Goal: Transaction & Acquisition: Purchase product/service

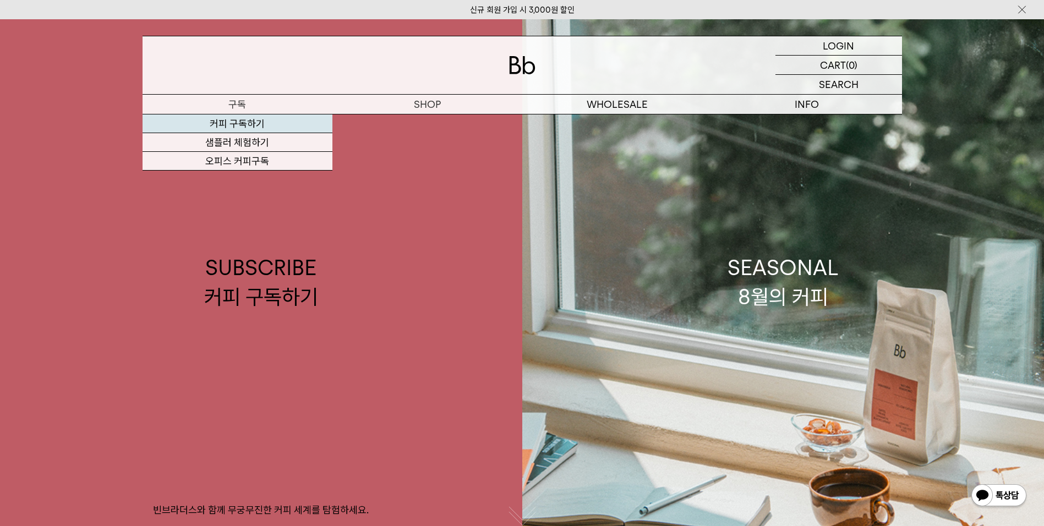
click at [230, 128] on link "커피 구독하기" at bounding box center [237, 123] width 190 height 19
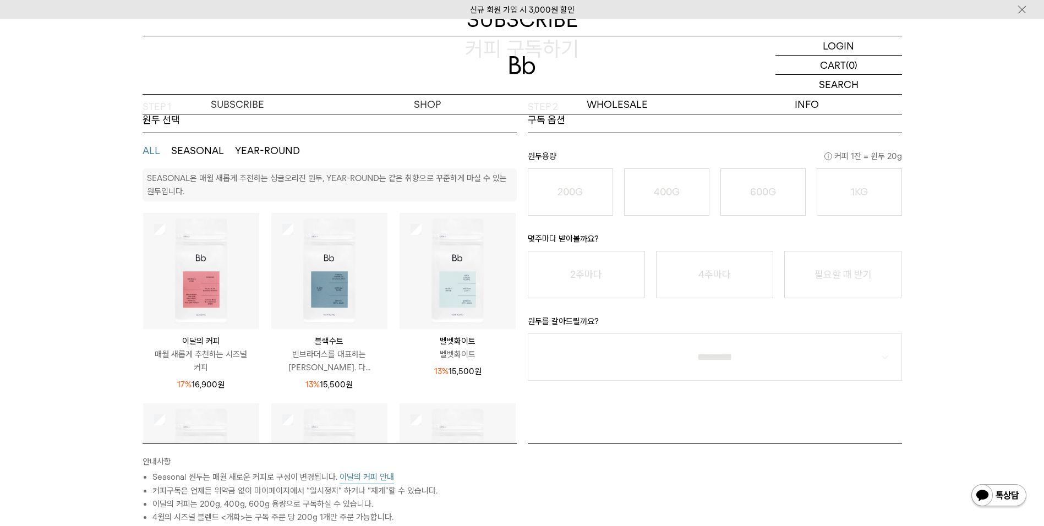
scroll to position [165, 0]
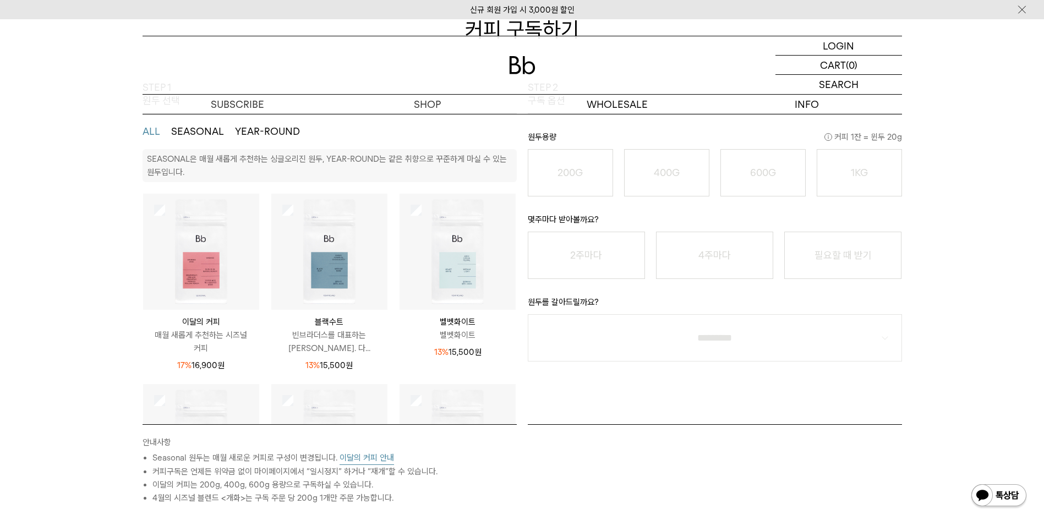
click at [195, 264] on img at bounding box center [201, 252] width 116 height 116
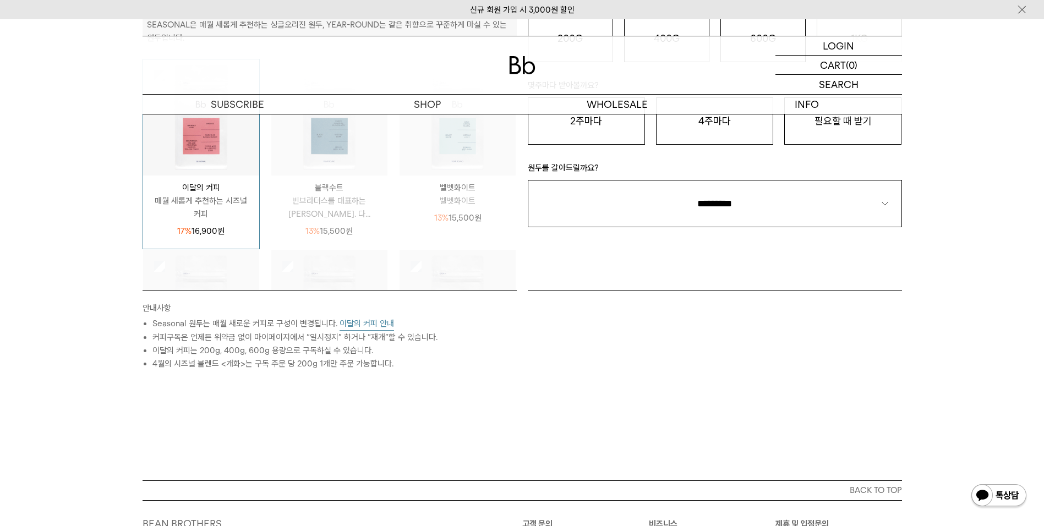
scroll to position [385, 0]
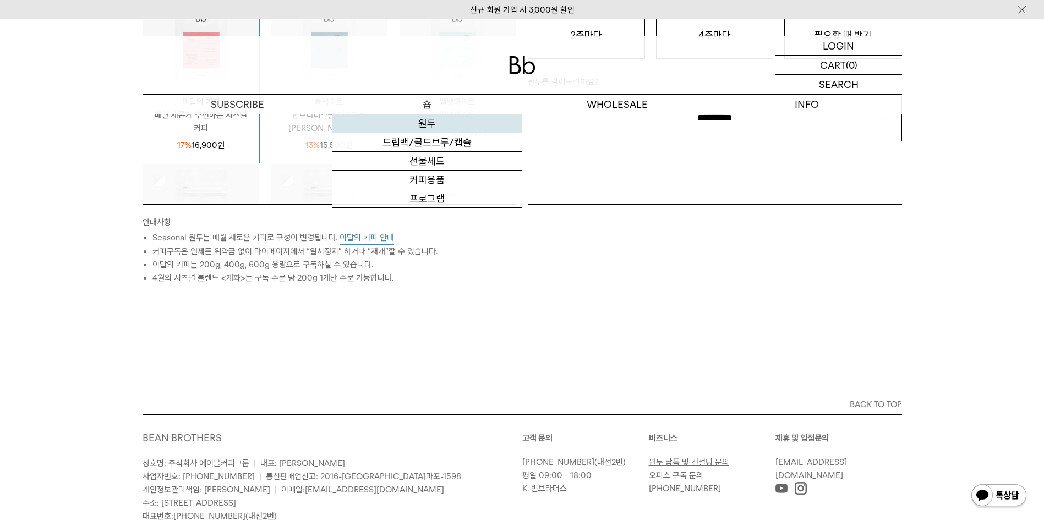
click at [427, 126] on link "원두" at bounding box center [427, 123] width 190 height 19
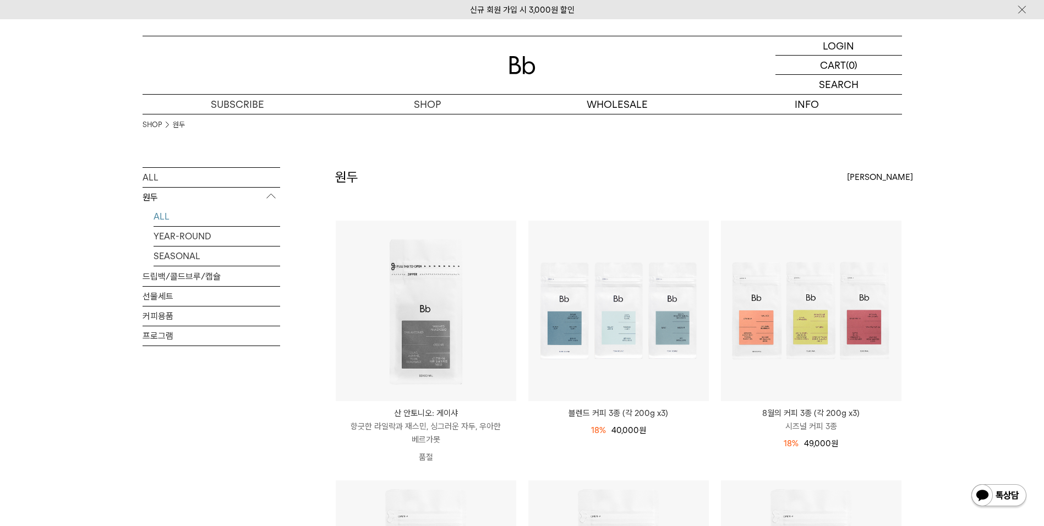
scroll to position [55, 0]
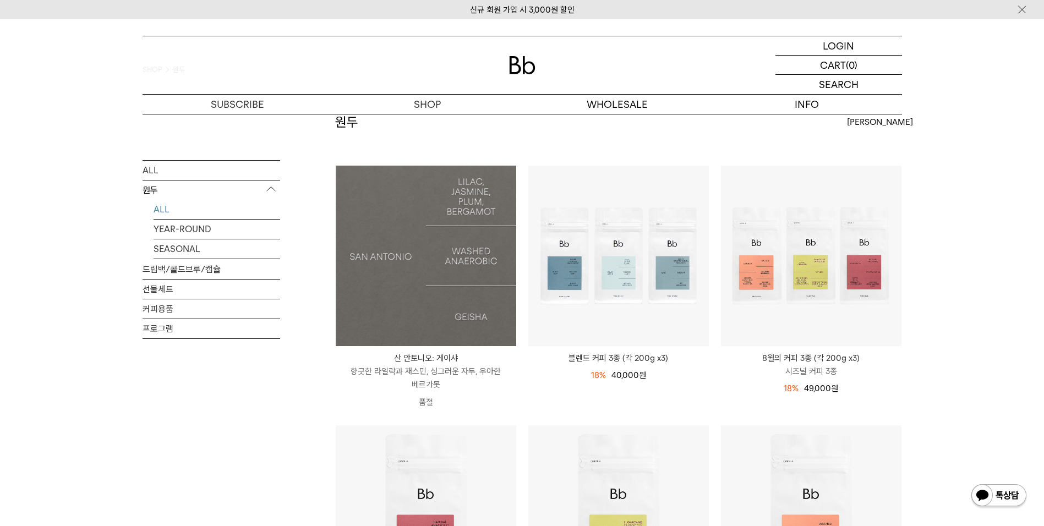
click at [408, 276] on img at bounding box center [426, 256] width 180 height 180
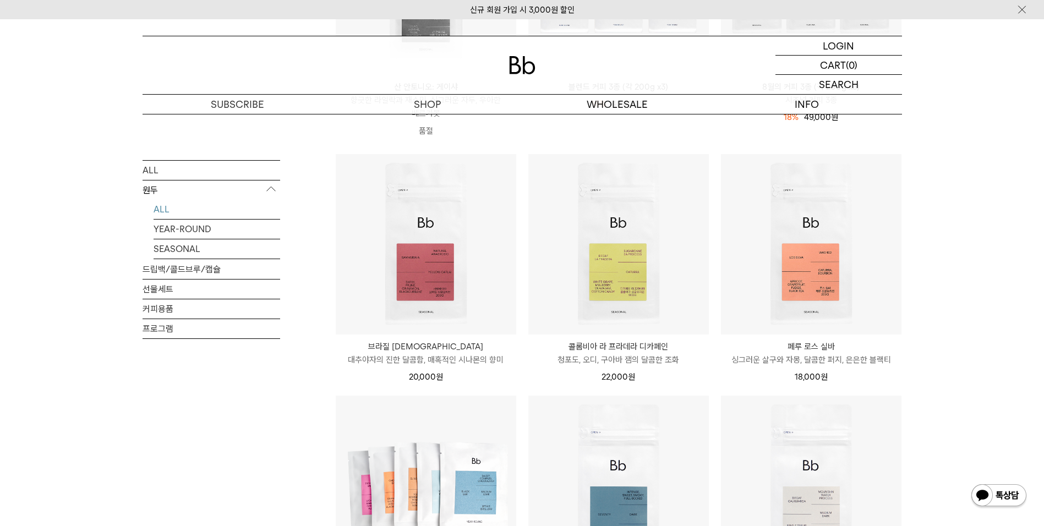
scroll to position [330, 0]
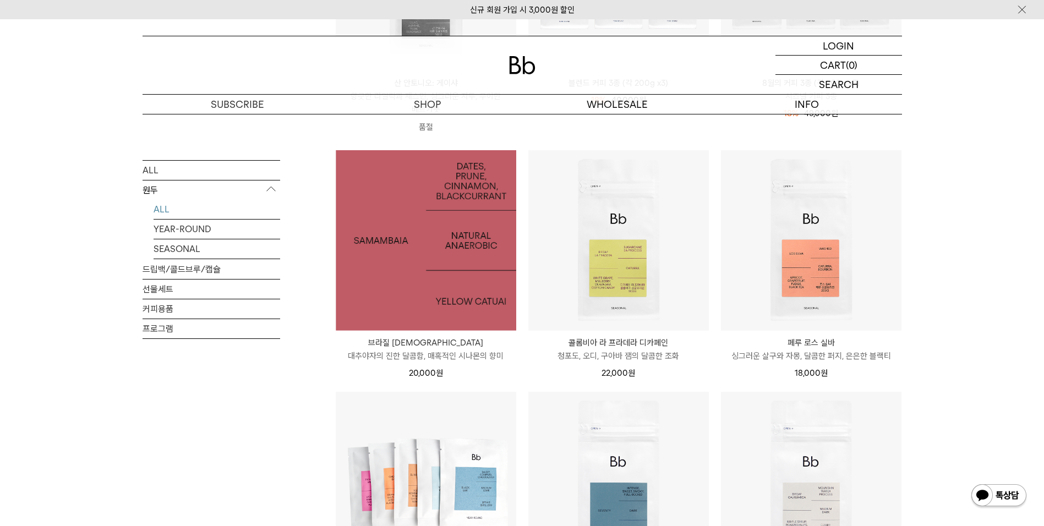
click at [351, 283] on img at bounding box center [426, 240] width 180 height 180
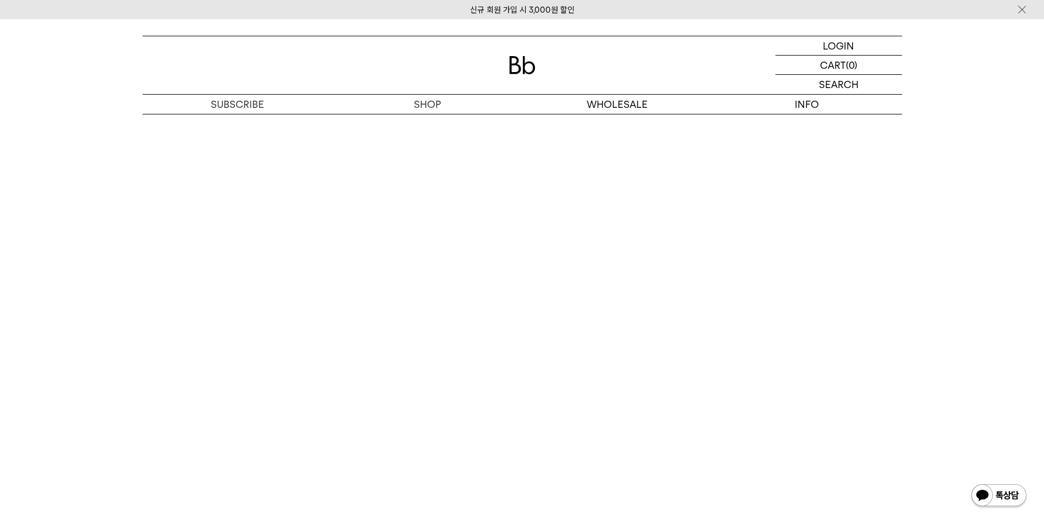
scroll to position [2531, 0]
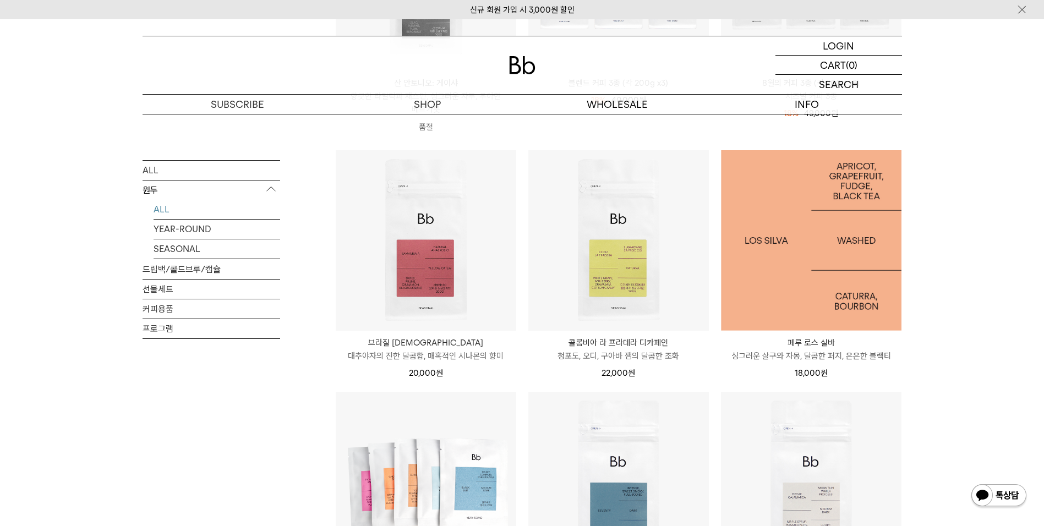
click at [821, 239] on img at bounding box center [811, 240] width 180 height 180
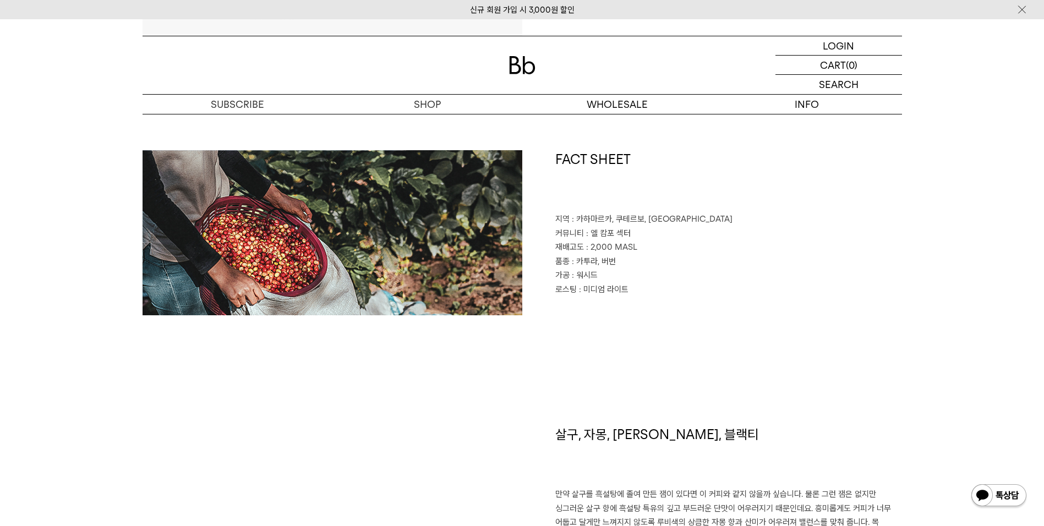
scroll to position [440, 0]
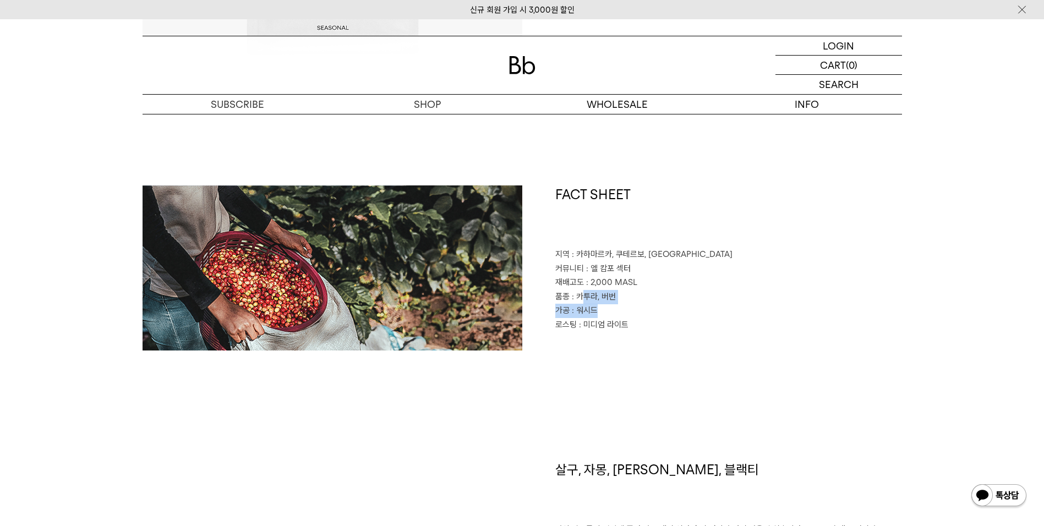
drag, startPoint x: 580, startPoint y: 292, endPoint x: 698, endPoint y: 318, distance: 120.7
click at [698, 318] on div "FACT SHEET 지역 : 카하마르카, 쿠테르보, 칼레유크 커뮤니티 : 엘 캄포 섹터 재배고도 : 2,000 MASL 품종 : 카투라, 버번…" at bounding box center [712, 267] width 380 height 165
drag, startPoint x: 698, startPoint y: 318, endPoint x: 733, endPoint y: 342, distance: 42.0
click at [733, 338] on div "FACT SHEET 지역 : 카하마르카, 쿠테르보, 칼레유크 커뮤니티 : 엘 캄포 섹터 재배고도 : 2,000 MASL 품종 : 카투라, 버번…" at bounding box center [712, 267] width 380 height 165
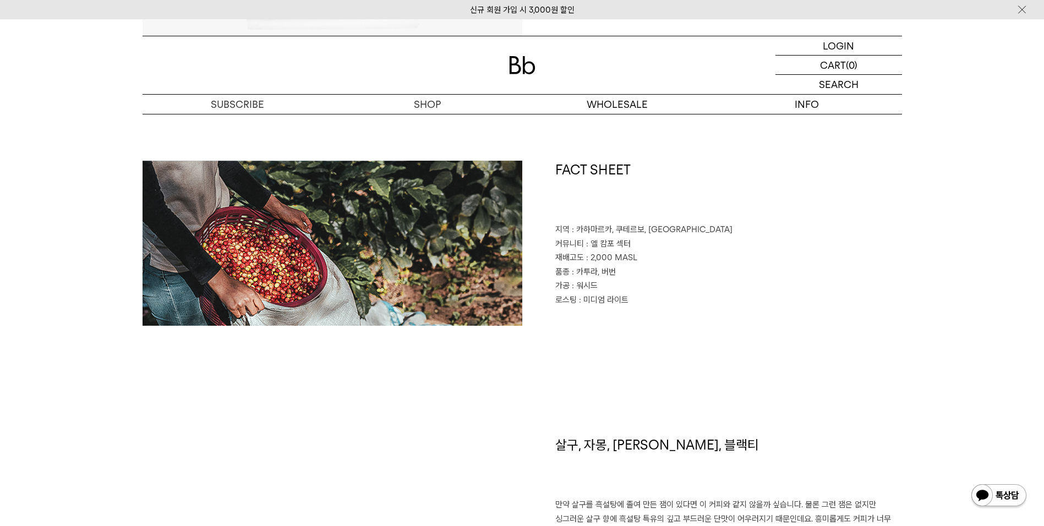
scroll to position [495, 0]
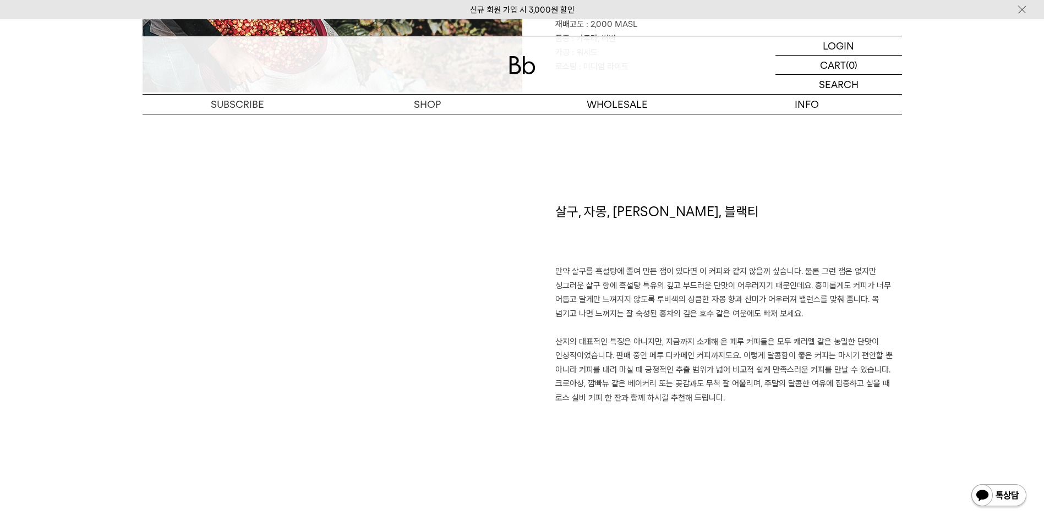
scroll to position [715, 0]
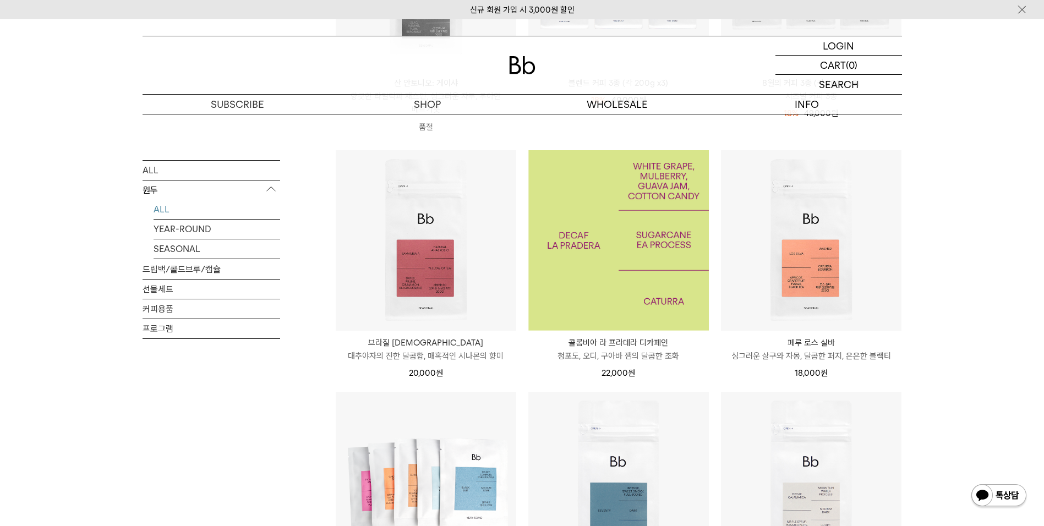
click at [634, 233] on img at bounding box center [618, 240] width 180 height 180
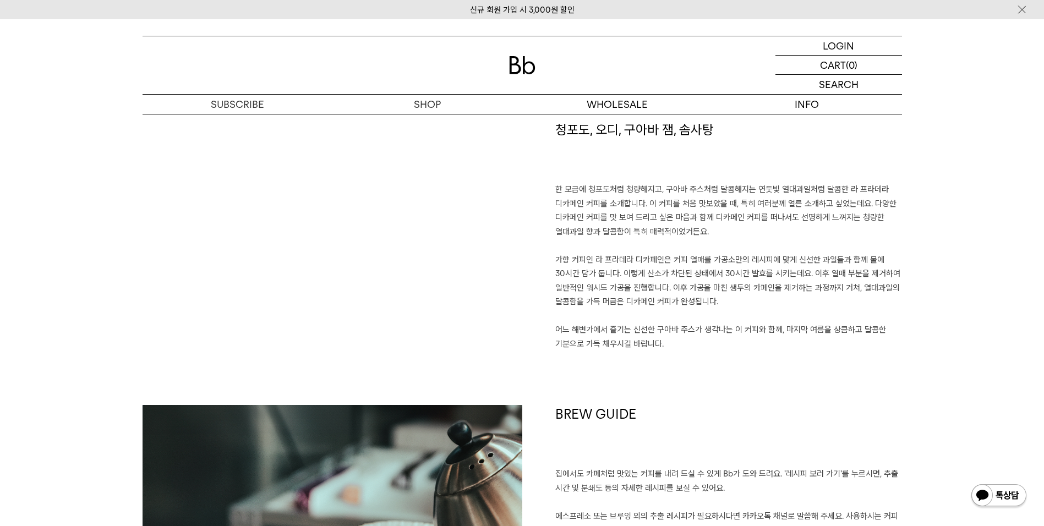
scroll to position [825, 0]
